Goal: Task Accomplishment & Management: Manage account settings

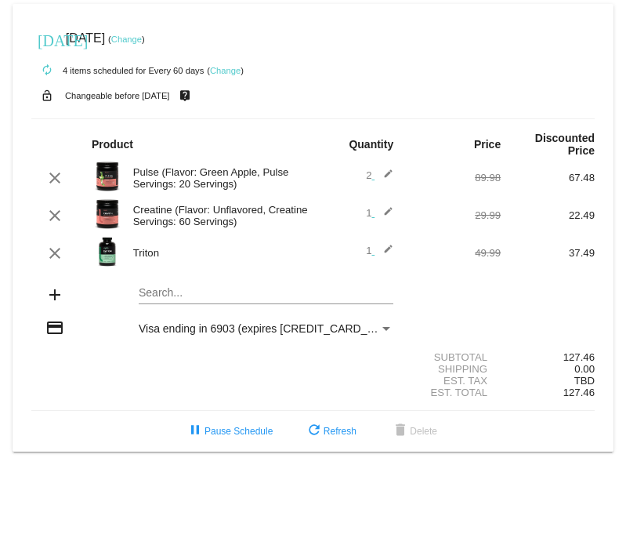
click at [385, 176] on mat-icon "edit" at bounding box center [384, 178] width 19 height 19
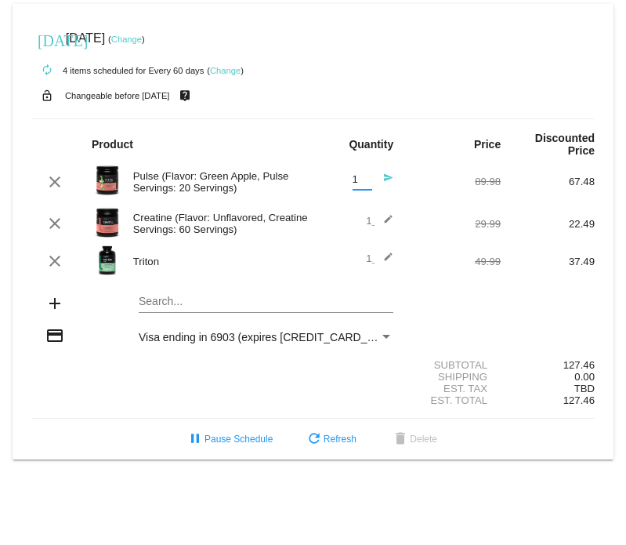
type input "1"
click at [364, 184] on input "1" at bounding box center [363, 180] width 20 height 12
click at [422, 178] on div "89.98" at bounding box center [454, 182] width 94 height 12
click at [386, 258] on mat-icon "edit" at bounding box center [384, 261] width 19 height 19
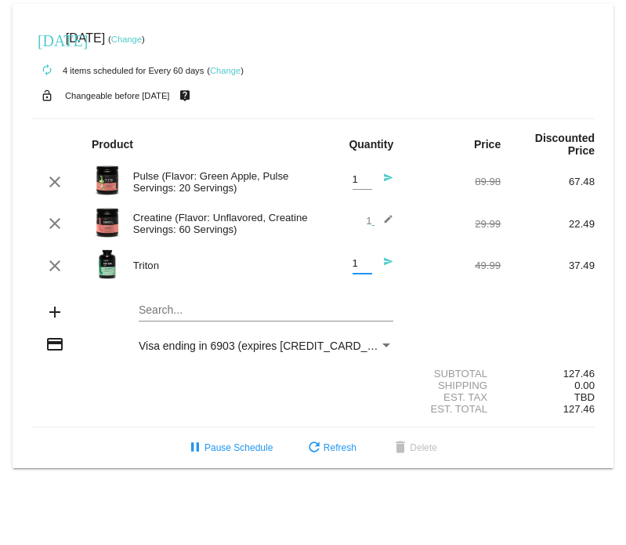
click at [365, 266] on input "1" at bounding box center [363, 264] width 20 height 12
click at [52, 268] on mat-icon "clear" at bounding box center [54, 265] width 19 height 19
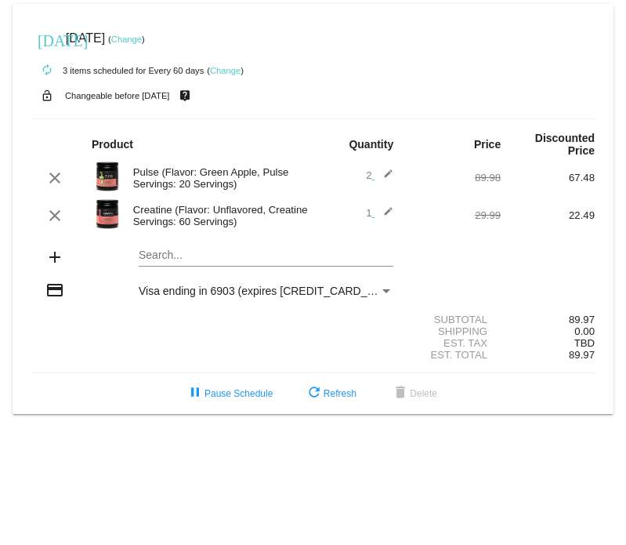
click at [142, 41] on link "Change" at bounding box center [126, 38] width 31 height 9
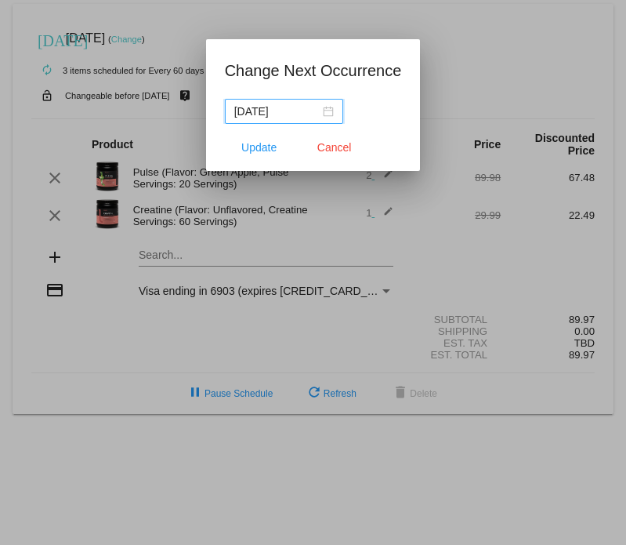
click at [301, 113] on input "[DATE]" at bounding box center [276, 111] width 85 height 17
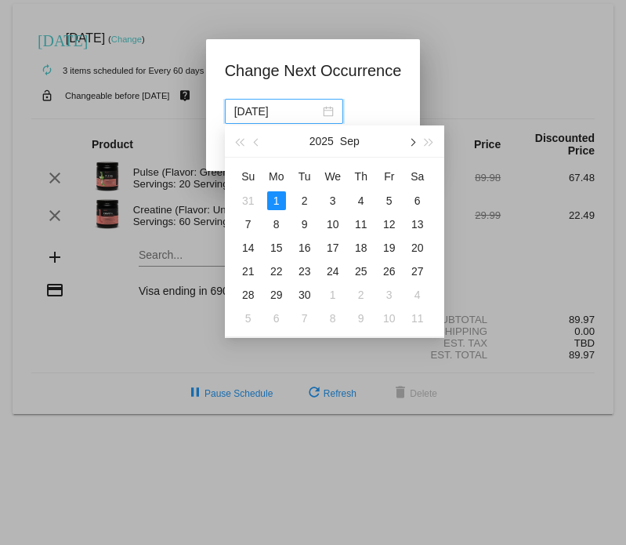
click at [410, 140] on span "button" at bounding box center [412, 142] width 8 height 8
click at [335, 201] on div "1" at bounding box center [333, 200] width 19 height 19
type input "[DATE]"
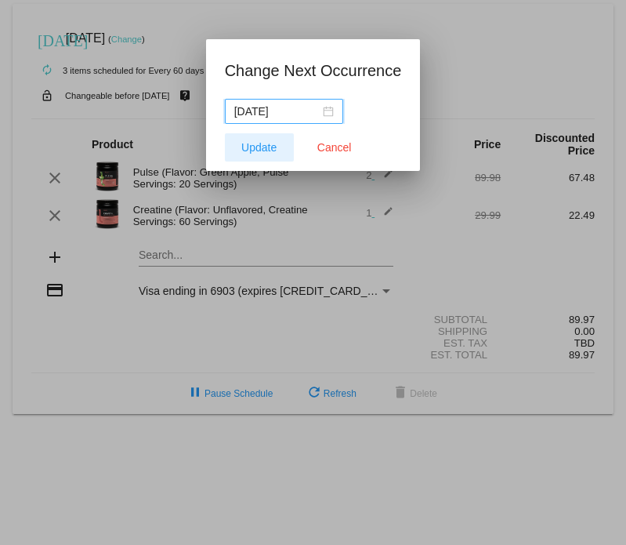
click at [264, 150] on span "Update" at bounding box center [258, 147] width 35 height 13
